Goal: Task Accomplishment & Management: Manage account settings

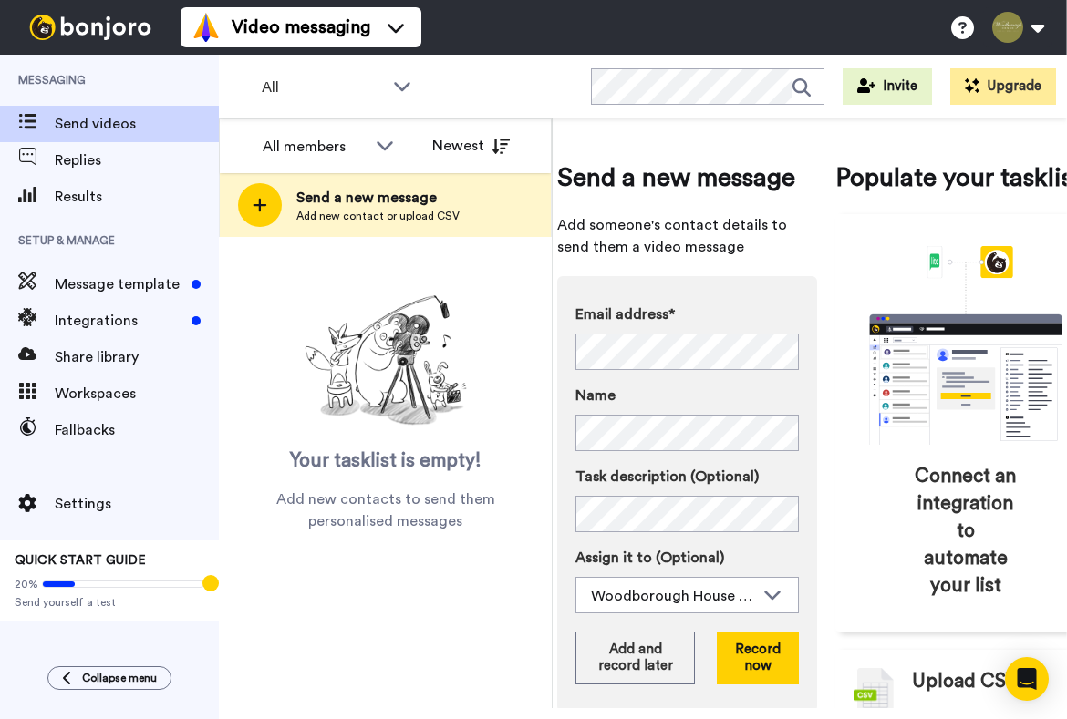
click at [26, 79] on span "Messaging" at bounding box center [109, 80] width 219 height 51
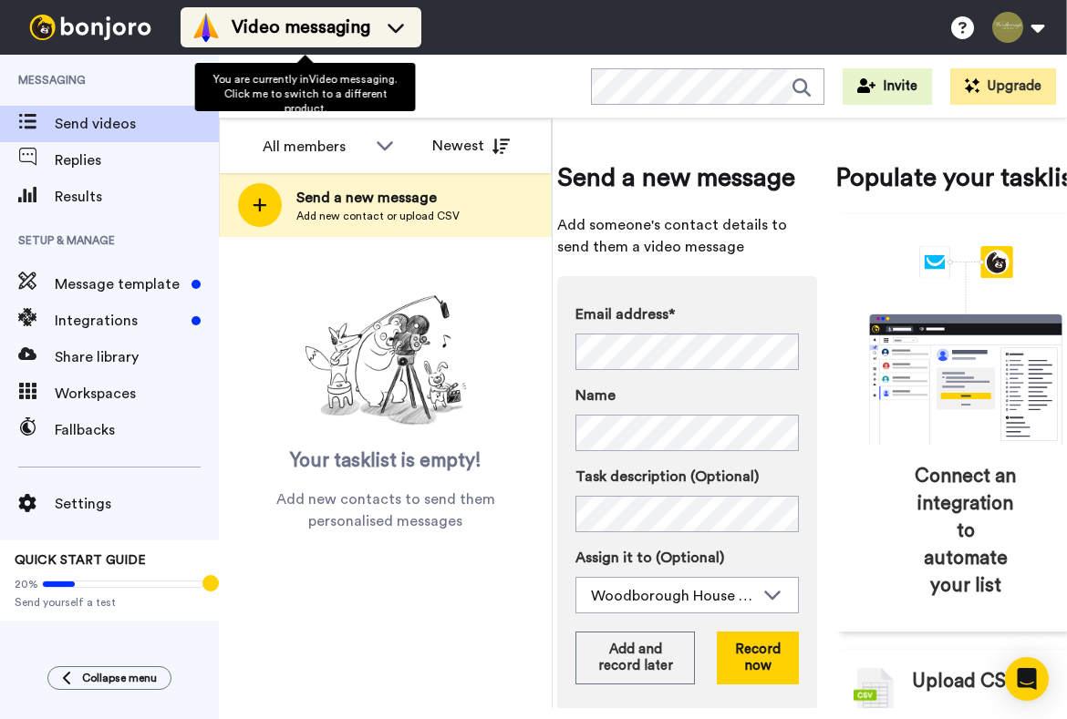
click at [331, 32] on span "Video messaging" at bounding box center [301, 28] width 139 height 26
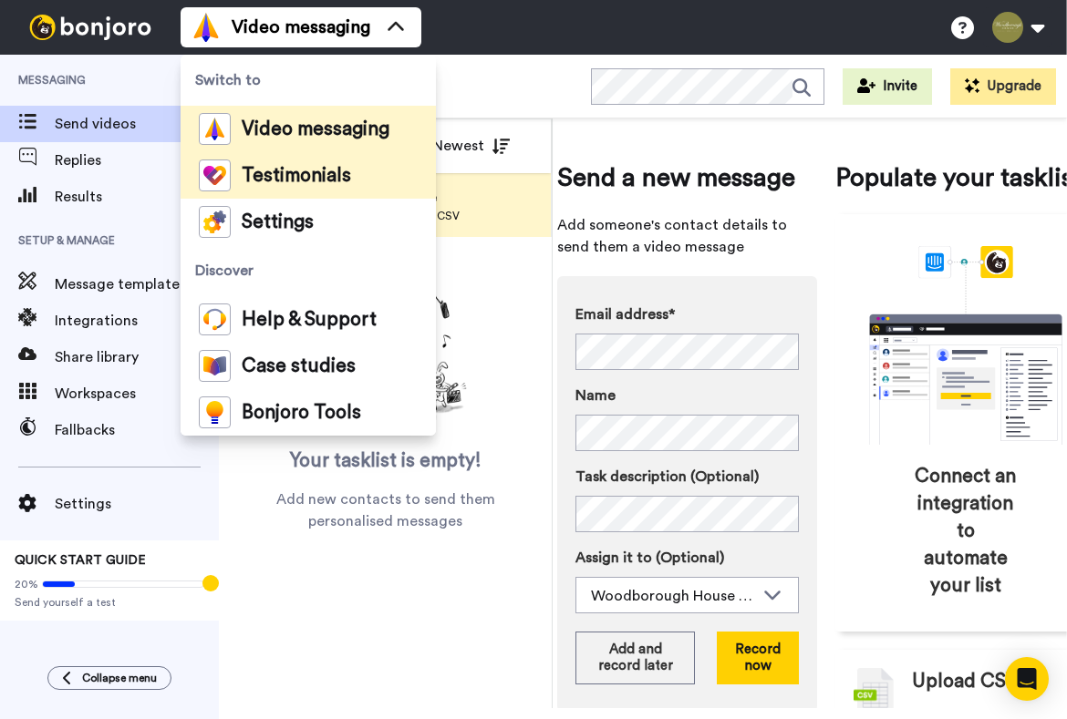
click at [320, 172] on span "Testimonials" at bounding box center [296, 176] width 109 height 18
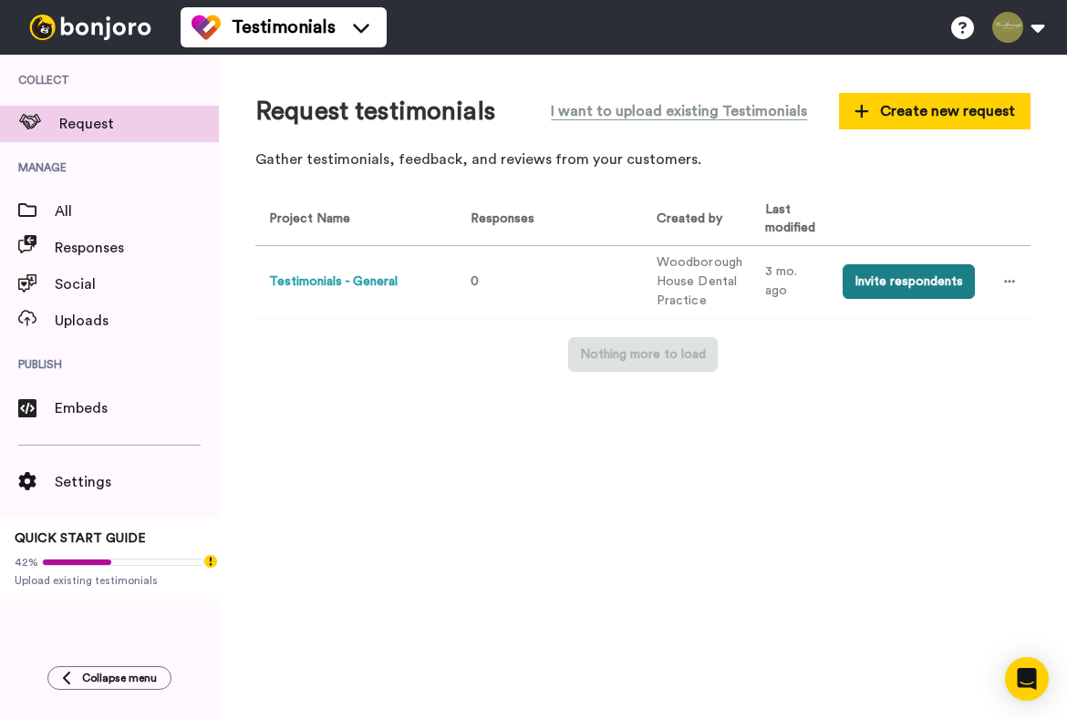
click at [908, 288] on button "Invite respondents" at bounding box center [908, 281] width 132 height 35
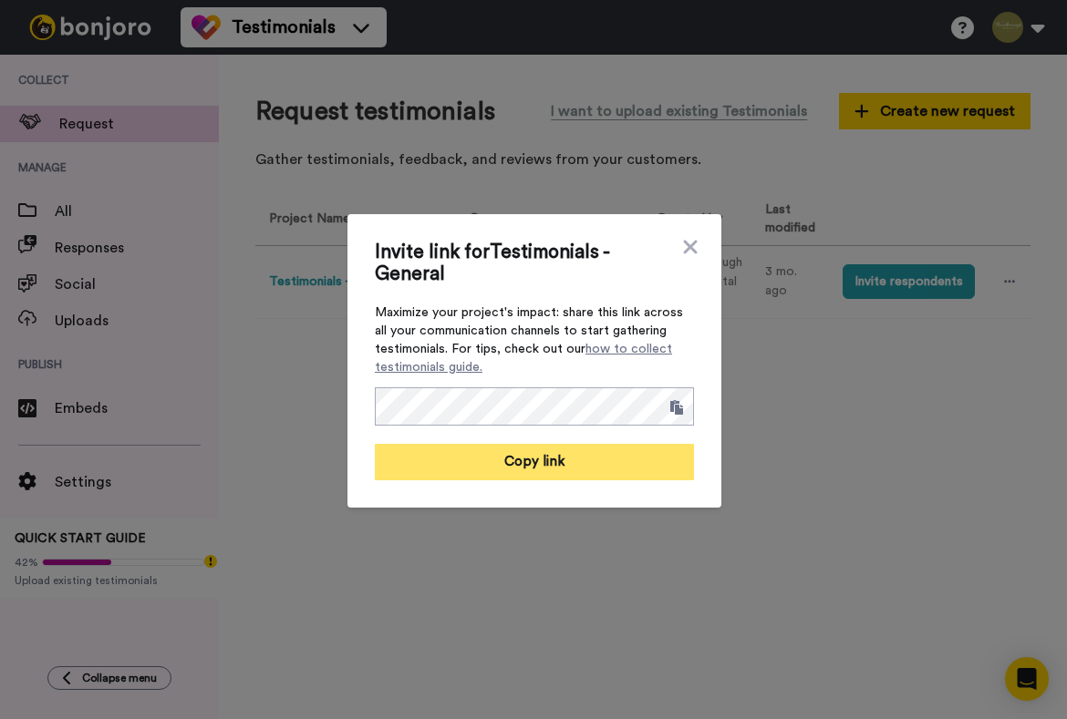
click at [543, 465] on button "Copy link" at bounding box center [534, 462] width 319 height 36
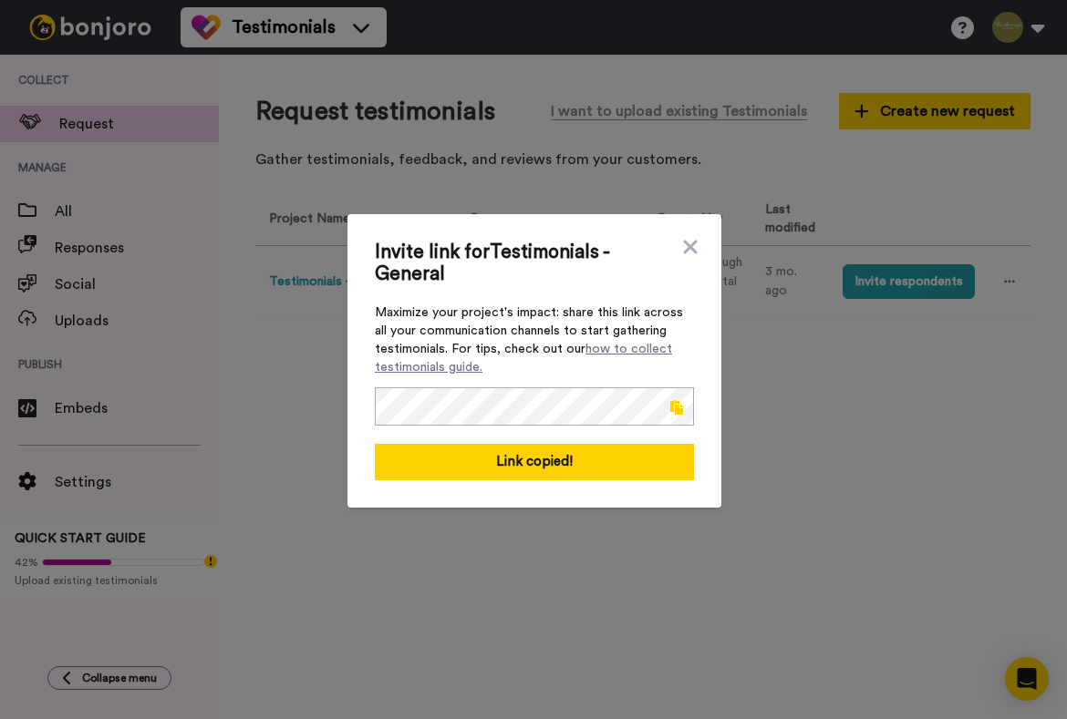
click at [892, 208] on div "Invite link for Testimonials - General Maximize your project's impact: share th…" at bounding box center [533, 359] width 1067 height 719
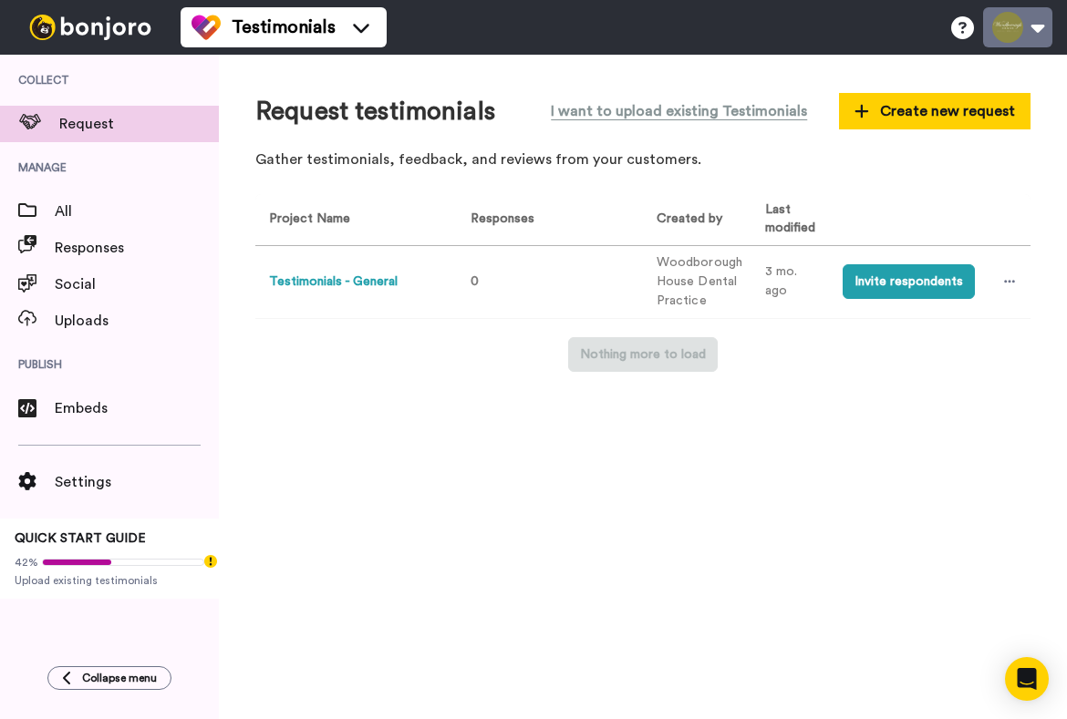
click at [1036, 31] on button at bounding box center [1017, 27] width 69 height 40
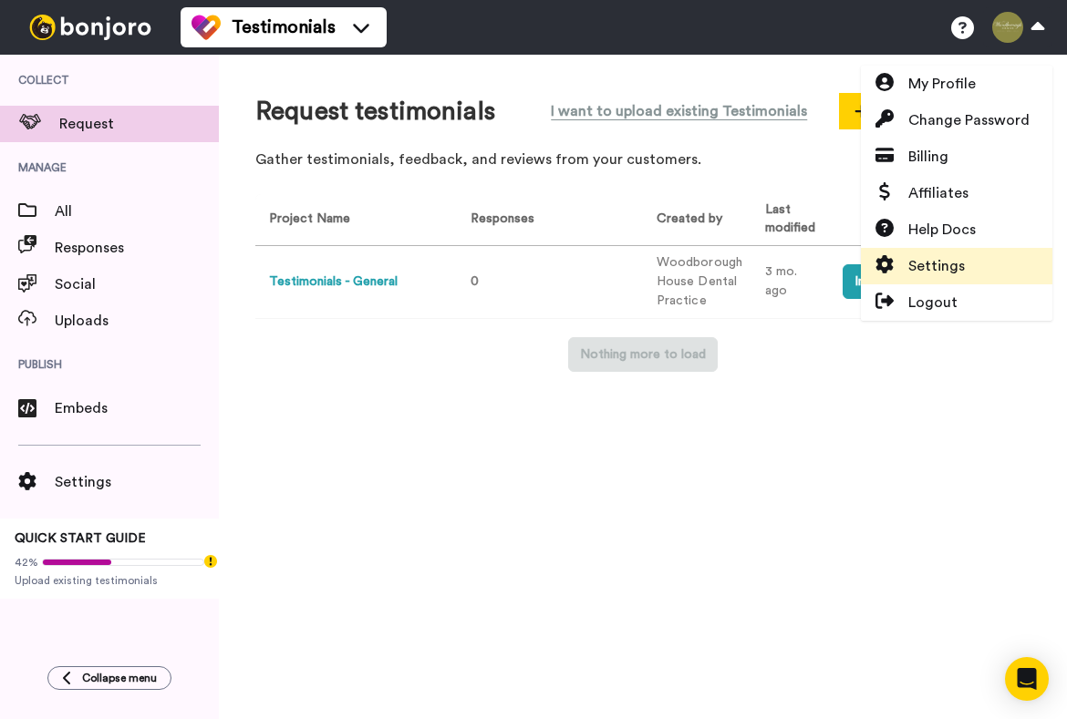
click at [940, 273] on span "Settings" at bounding box center [936, 266] width 57 height 22
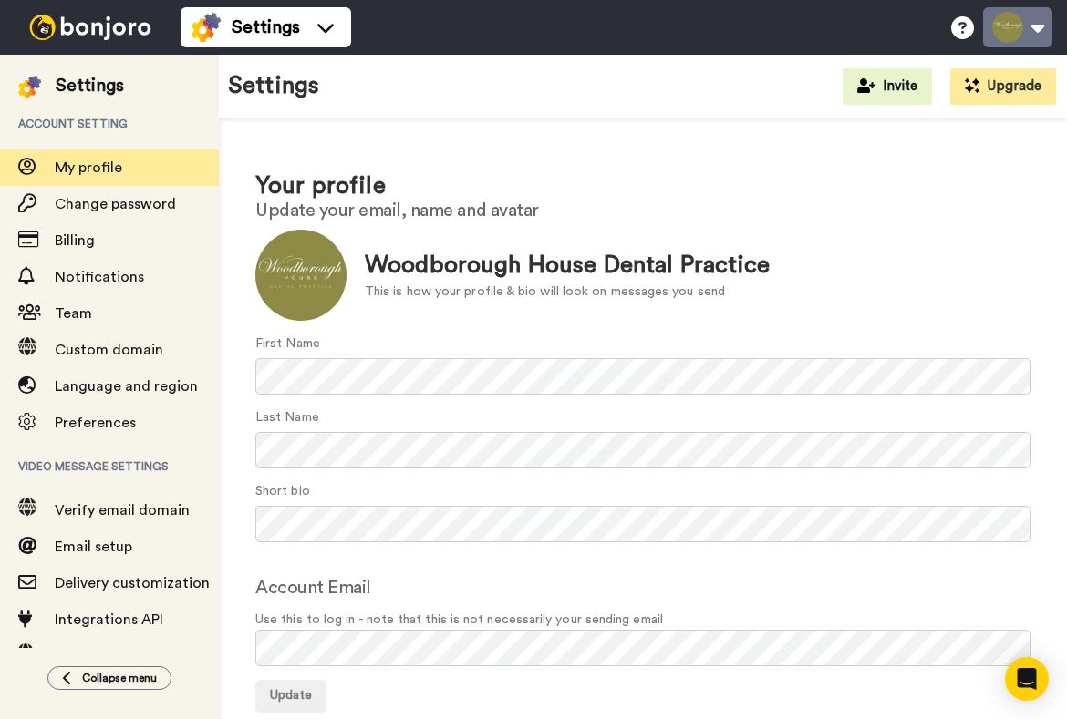
click at [1037, 32] on button at bounding box center [1017, 27] width 69 height 40
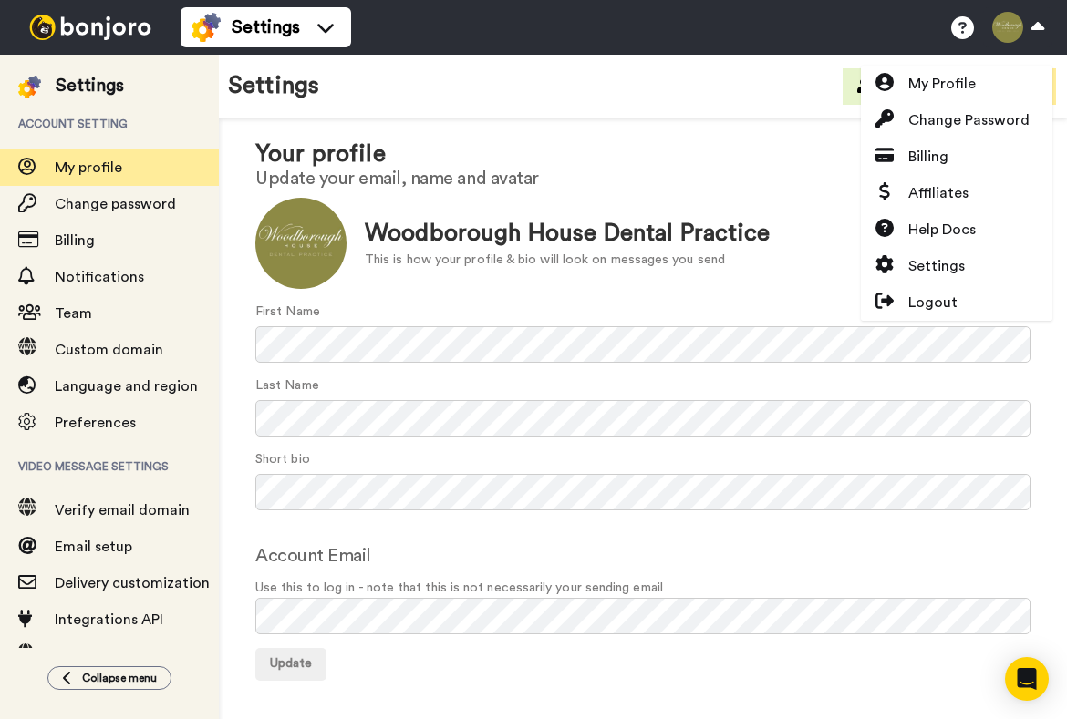
scroll to position [31, 0]
click at [933, 258] on span "Settings" at bounding box center [936, 266] width 57 height 22
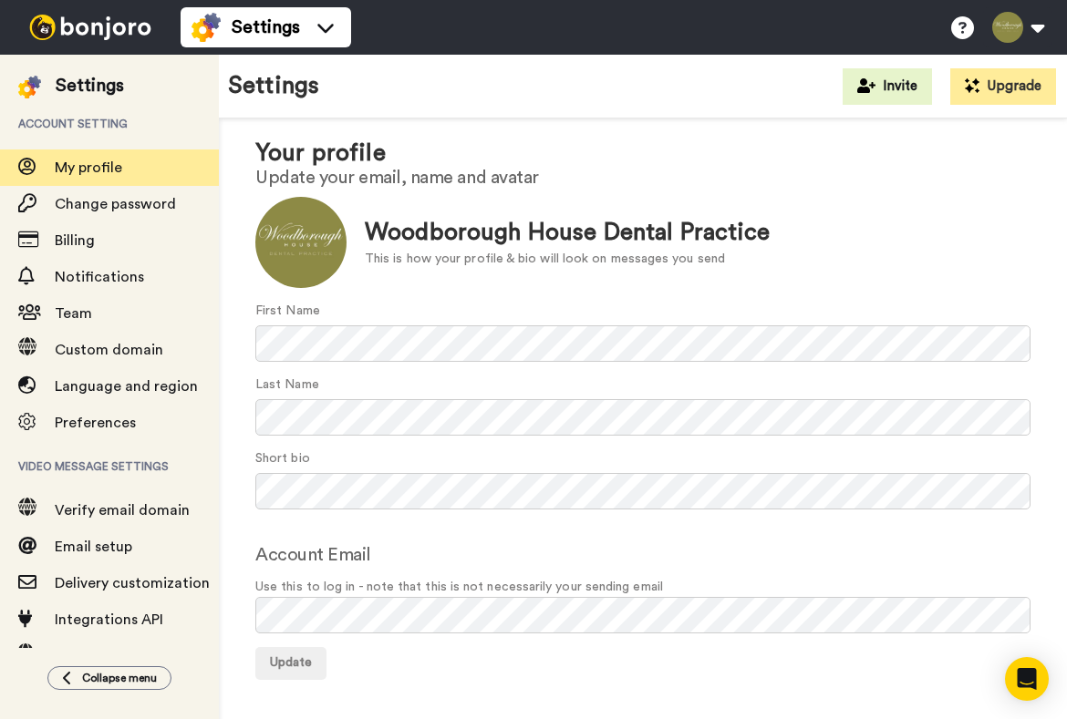
scroll to position [31, 0]
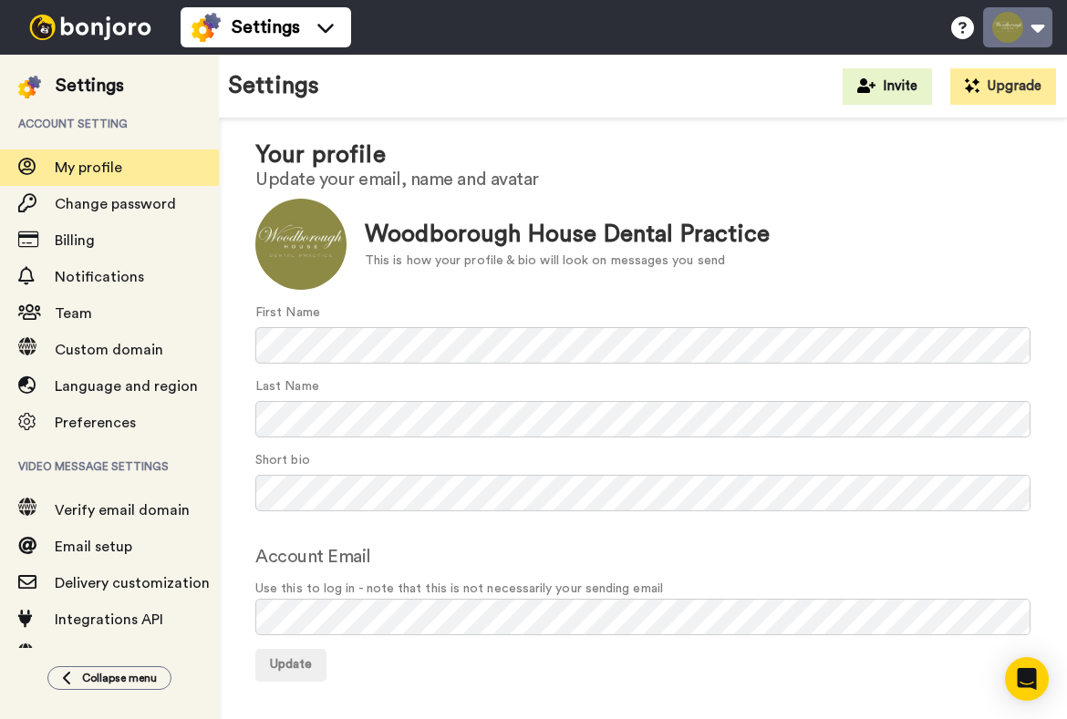
click at [999, 27] on button at bounding box center [1017, 27] width 69 height 40
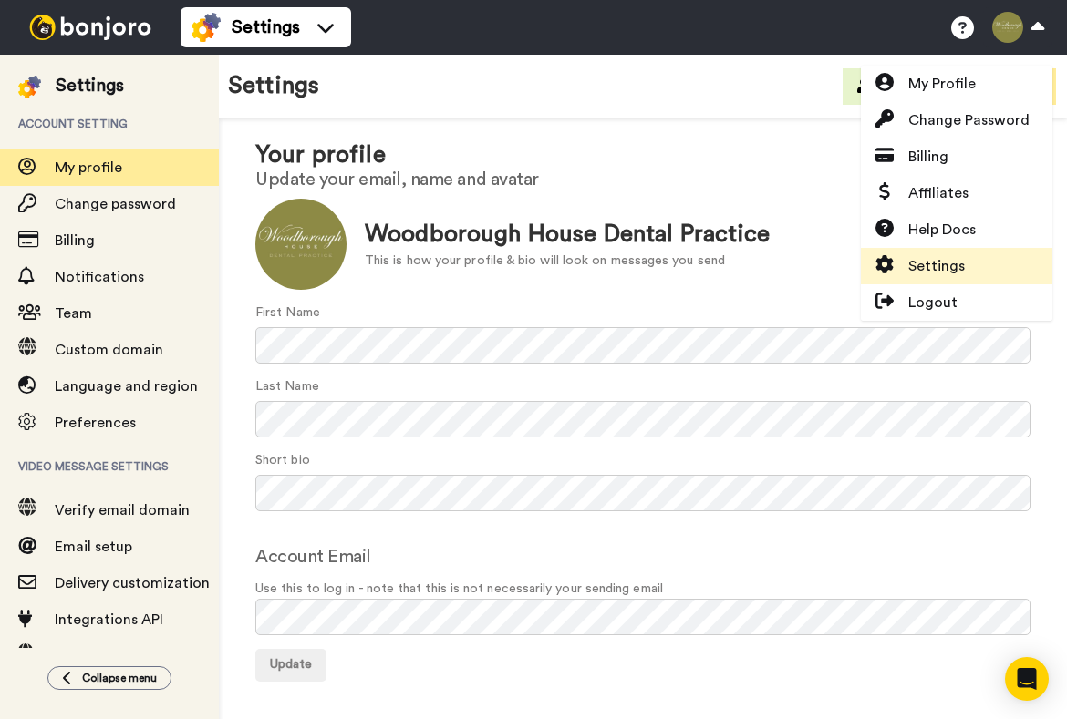
click at [939, 264] on span "Settings" at bounding box center [936, 266] width 57 height 22
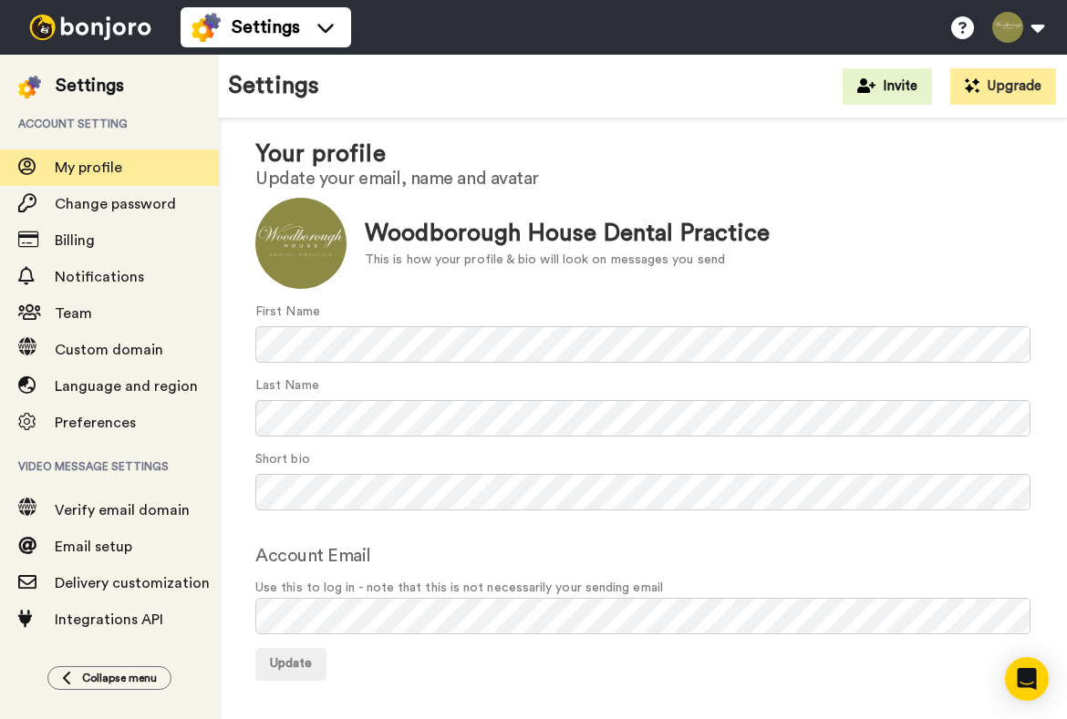
scroll to position [31, 0]
click at [1038, 27] on button at bounding box center [1017, 27] width 69 height 40
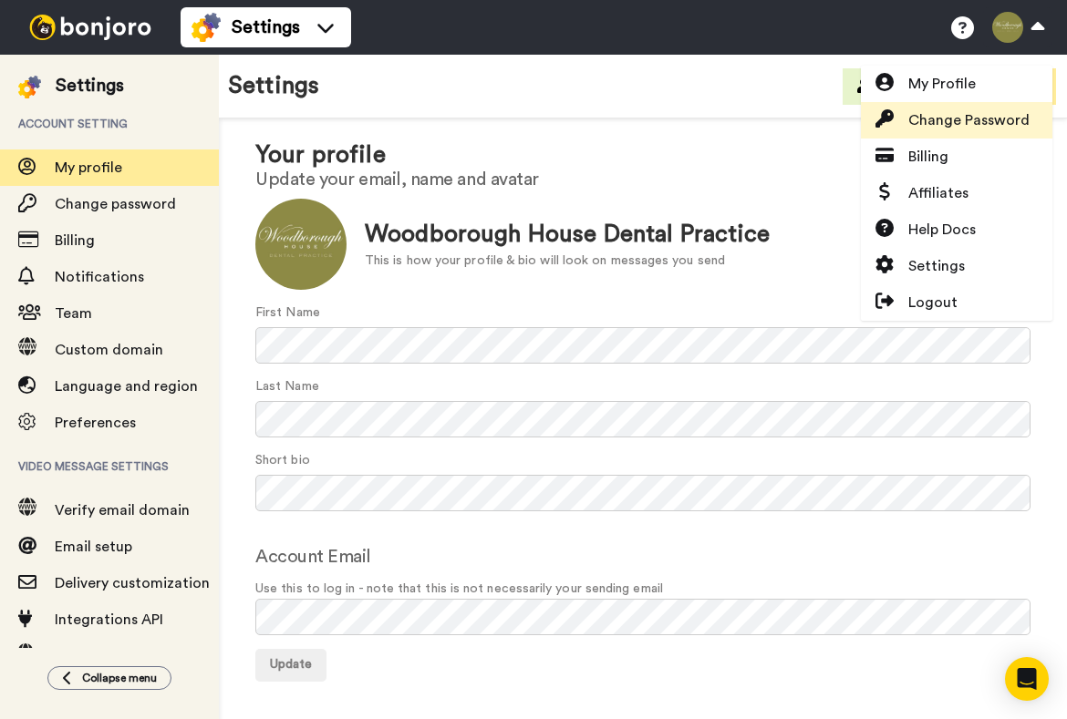
scroll to position [0, 0]
click at [986, 133] on link "Change Password" at bounding box center [956, 120] width 191 height 36
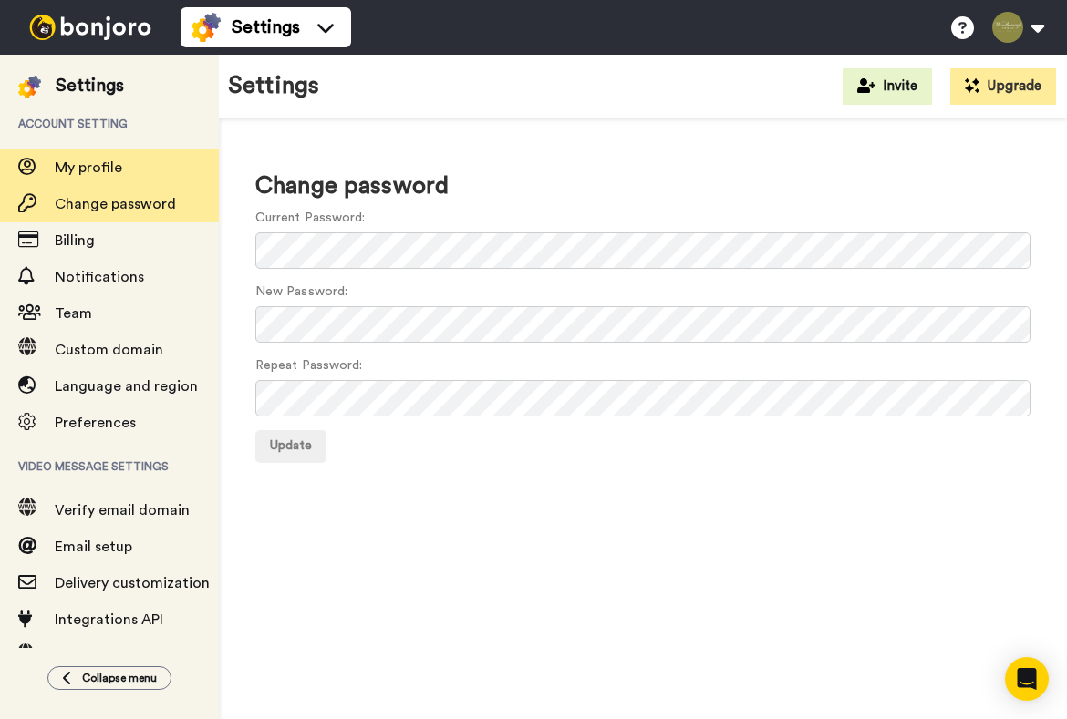
click at [133, 168] on span "My profile" at bounding box center [137, 168] width 164 height 22
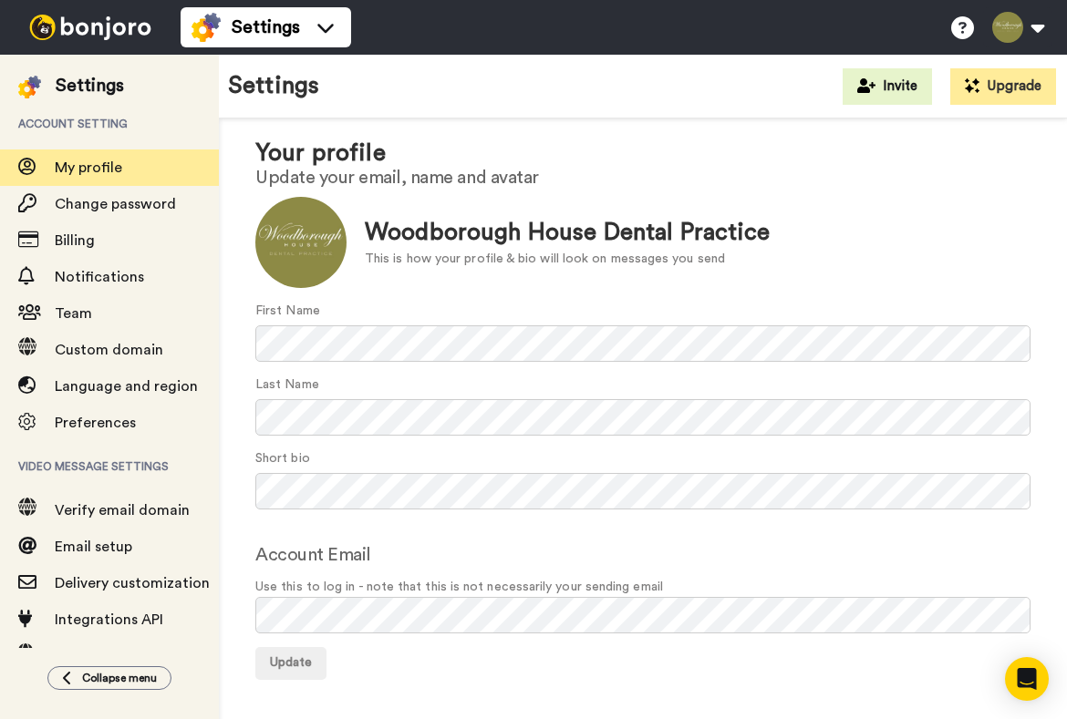
scroll to position [31, 0]
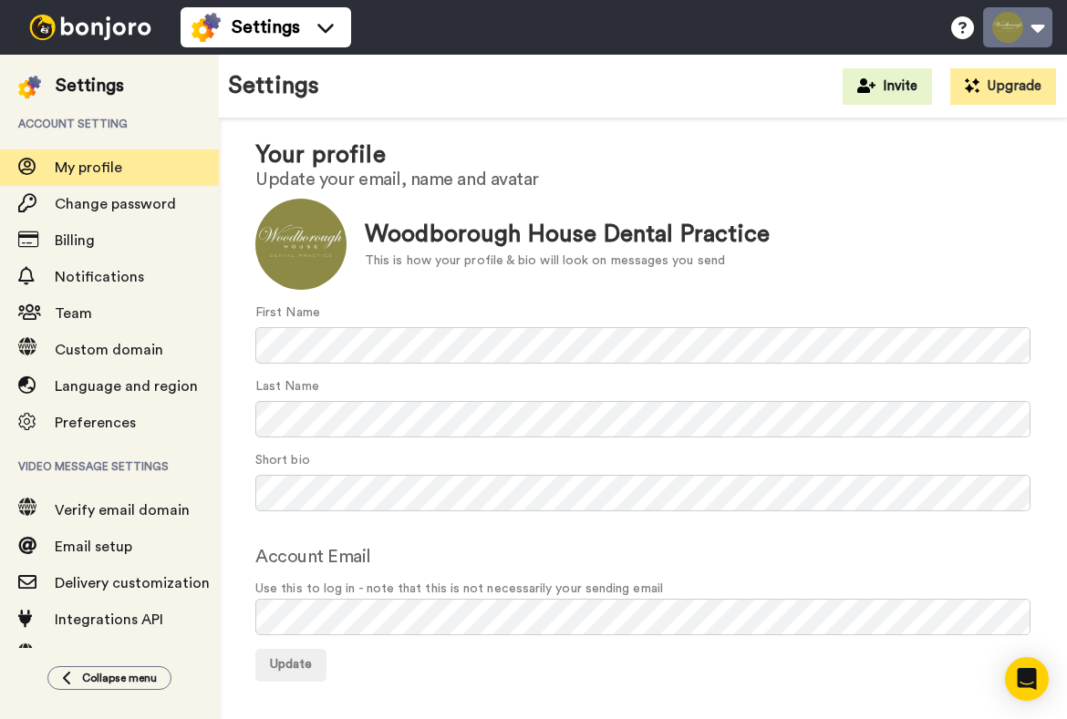
click at [1040, 30] on button at bounding box center [1017, 27] width 69 height 40
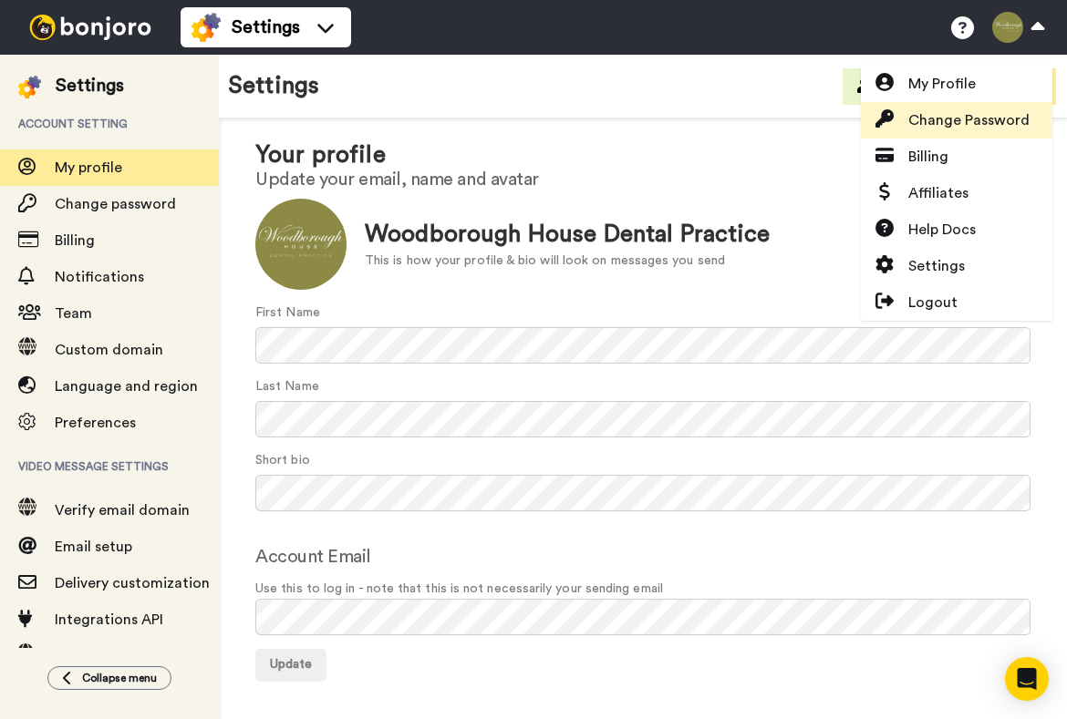
click at [938, 118] on span "Change Password" at bounding box center [968, 120] width 121 height 22
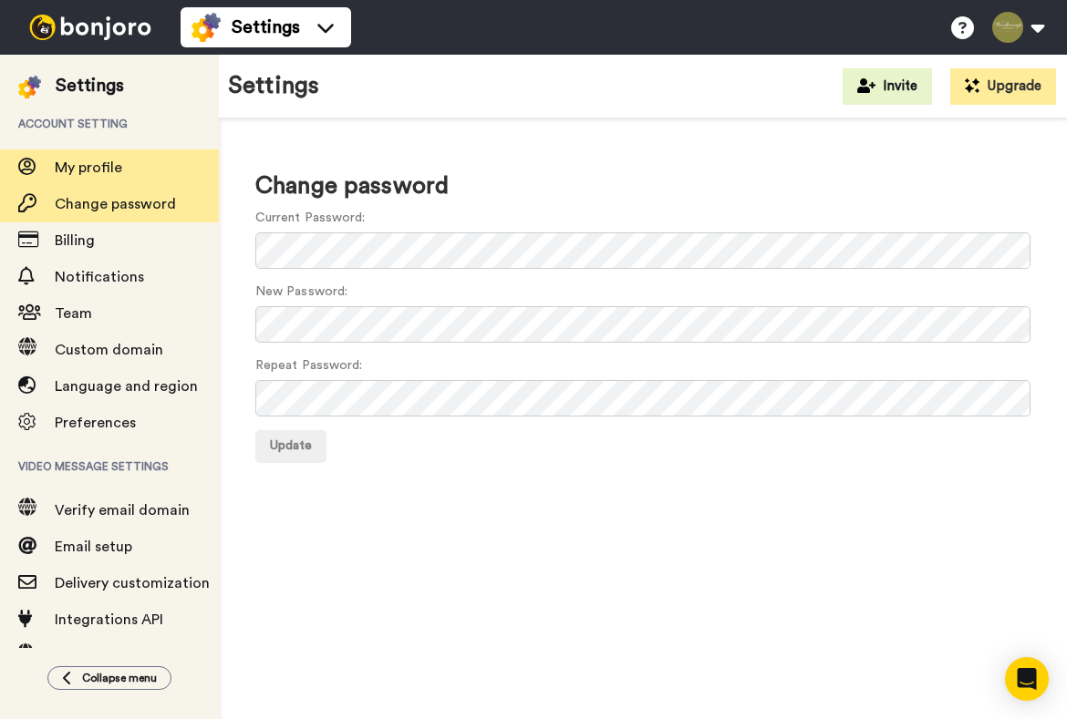
click at [107, 156] on div "My profile" at bounding box center [109, 168] width 219 height 36
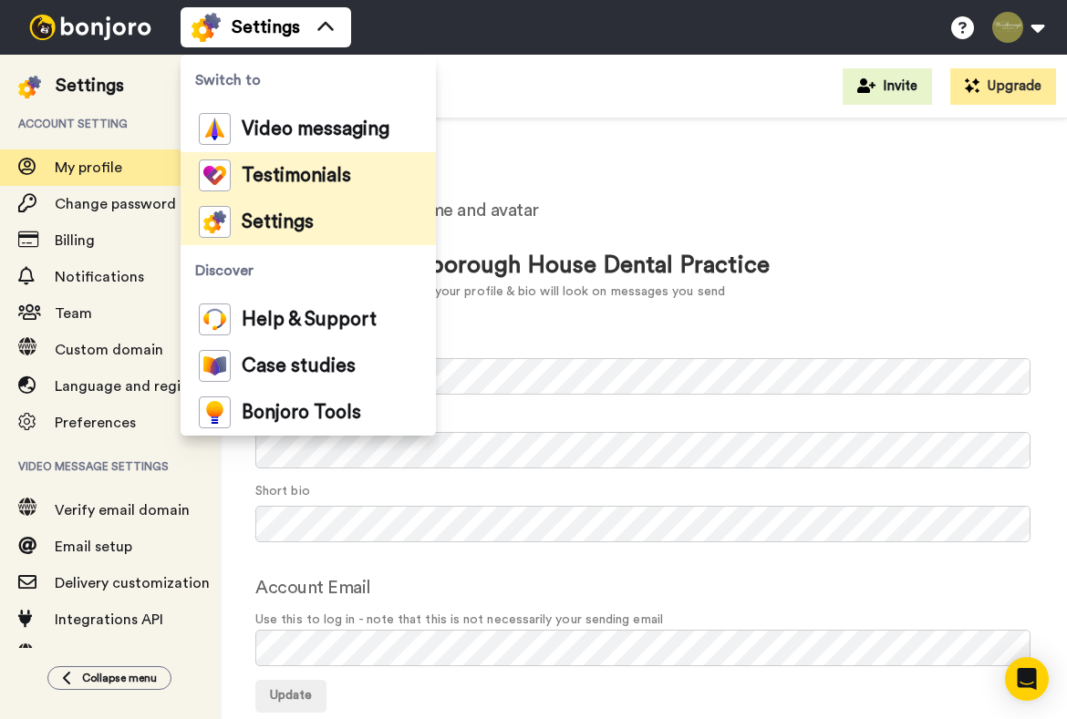
click at [299, 175] on span "Testimonials" at bounding box center [296, 176] width 109 height 18
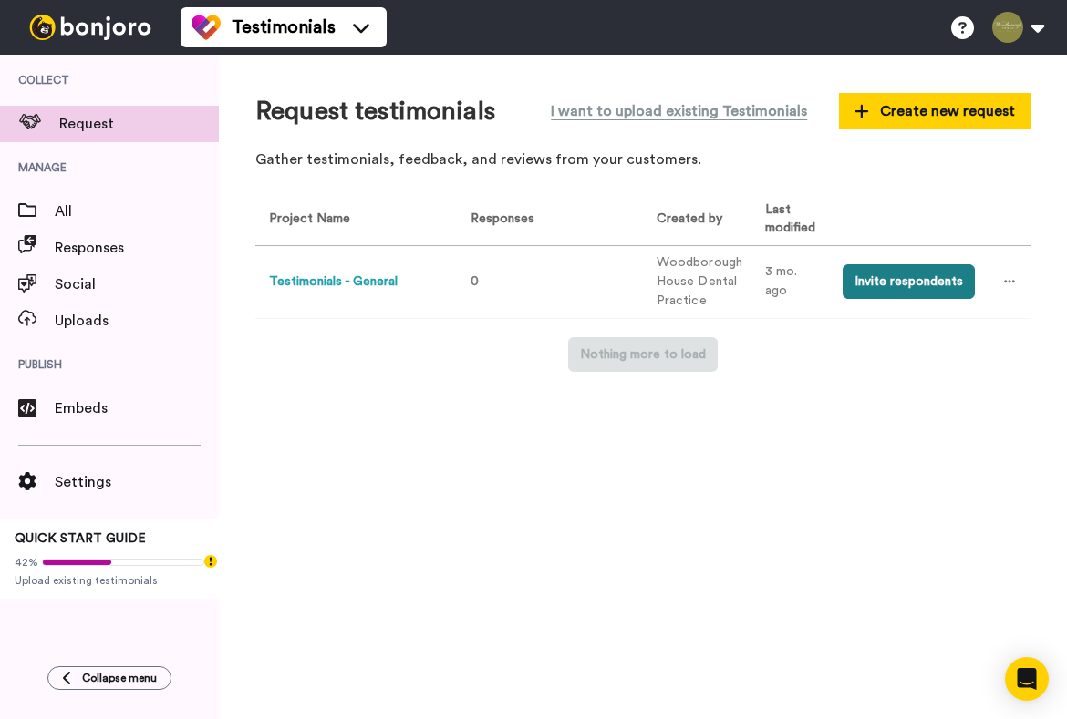
click at [937, 286] on button "Invite respondents" at bounding box center [908, 281] width 132 height 35
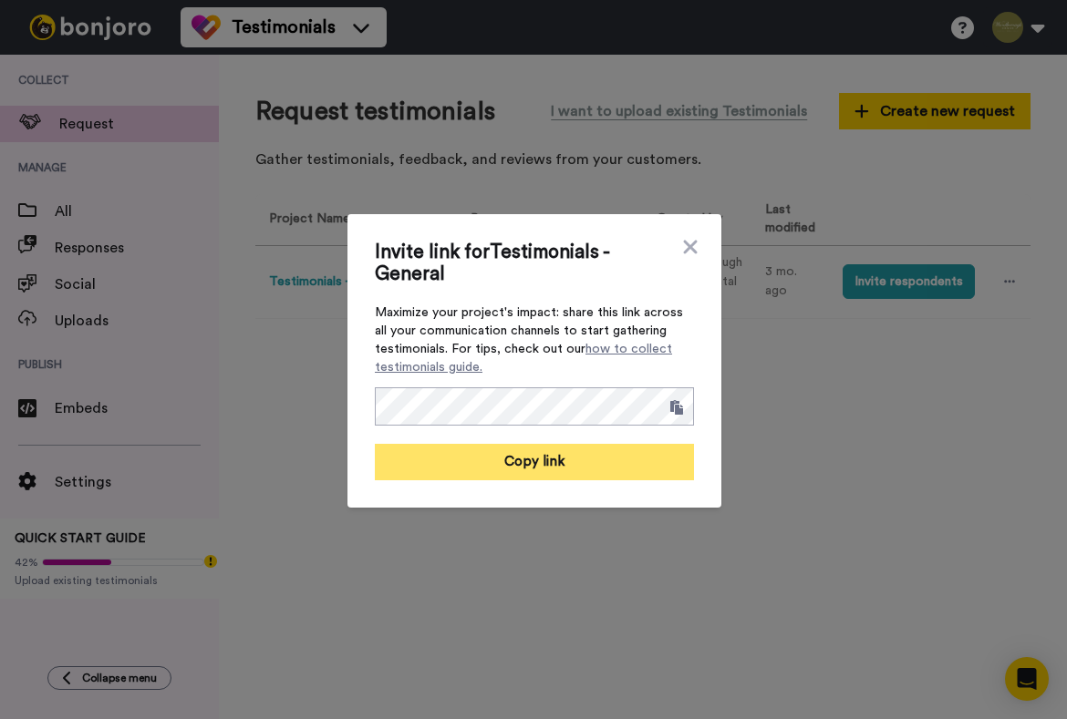
click at [551, 454] on button "Copy link" at bounding box center [534, 462] width 319 height 36
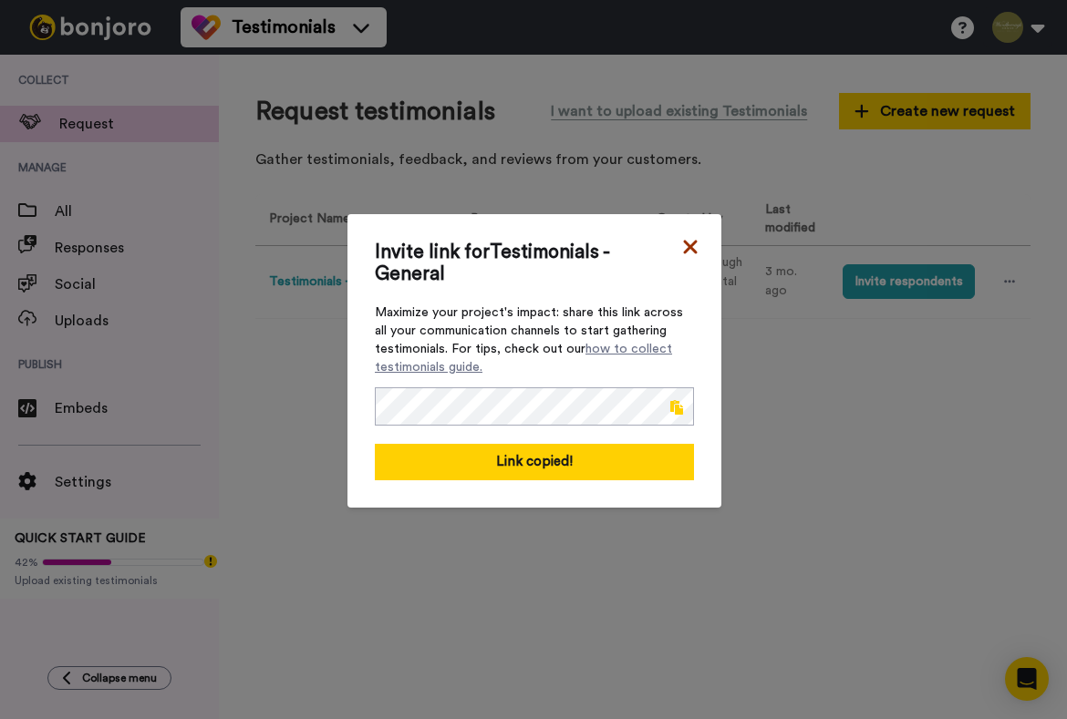
click at [694, 245] on icon at bounding box center [690, 247] width 18 height 22
